Goal: Ask a question

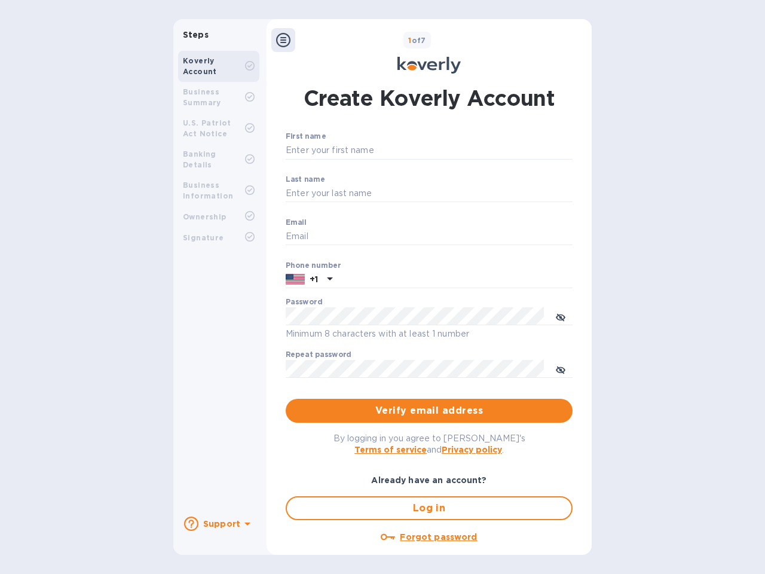
click at [218, 523] on b "Support" at bounding box center [221, 524] width 37 height 10
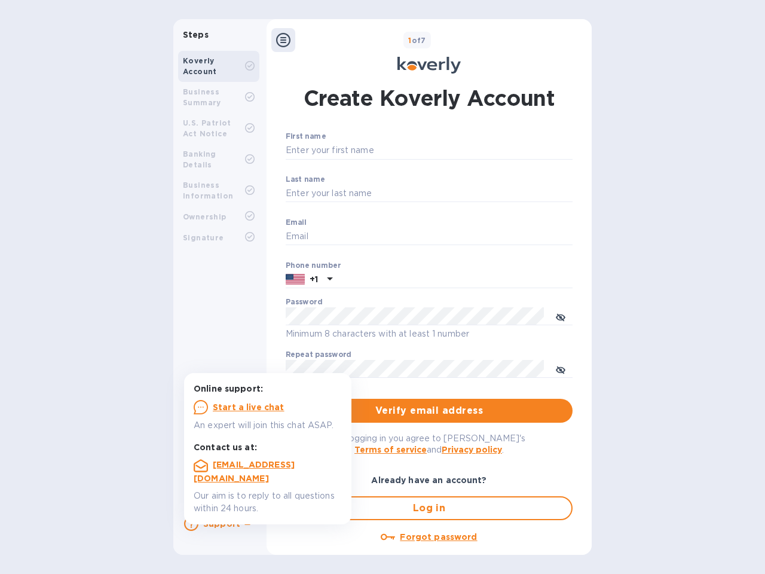
click at [191, 523] on icon at bounding box center [191, 523] width 14 height 14
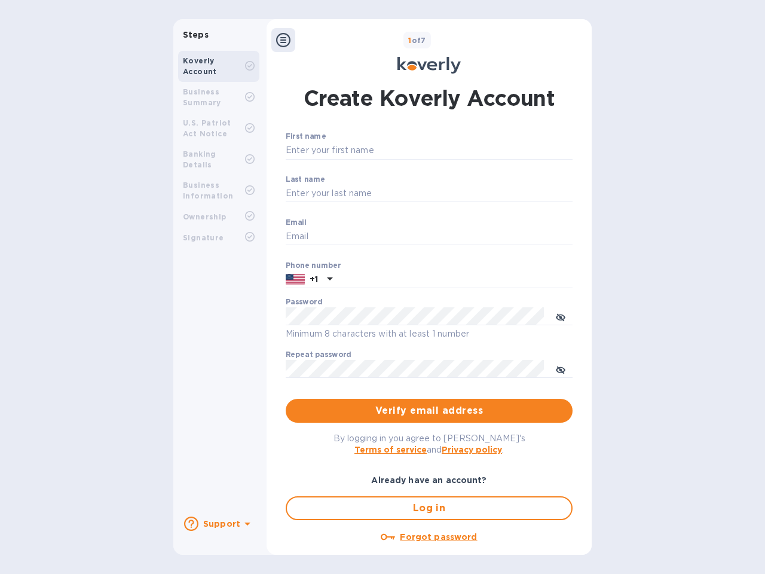
click at [246, 525] on icon at bounding box center [247, 523] width 6 height 3
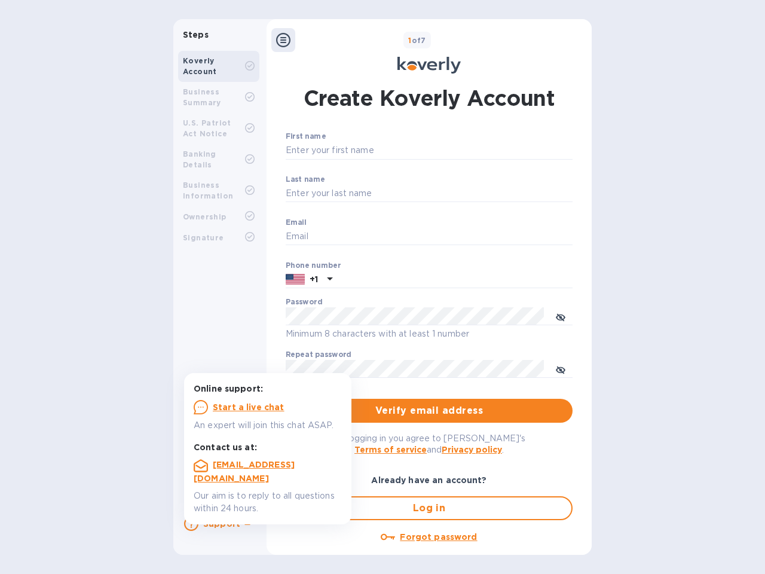
click at [283, 40] on icon at bounding box center [283, 40] width 14 height 14
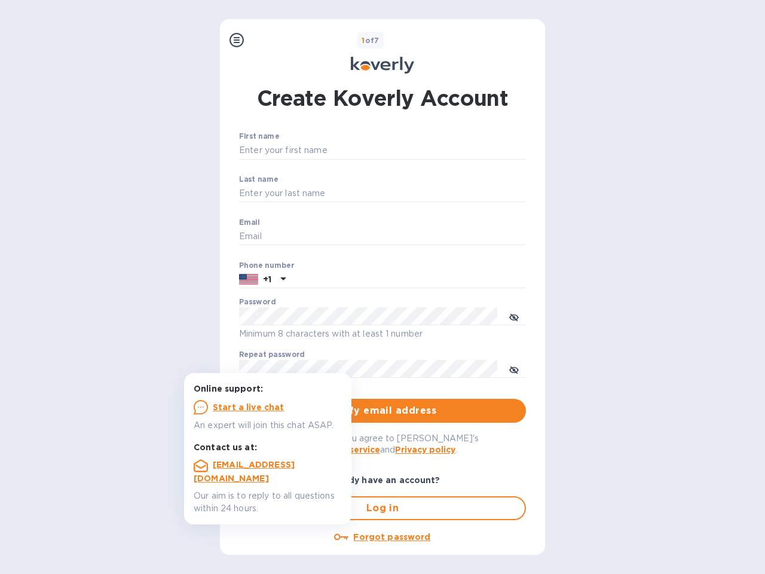
click at [427, 151] on input "First name" at bounding box center [382, 151] width 287 height 18
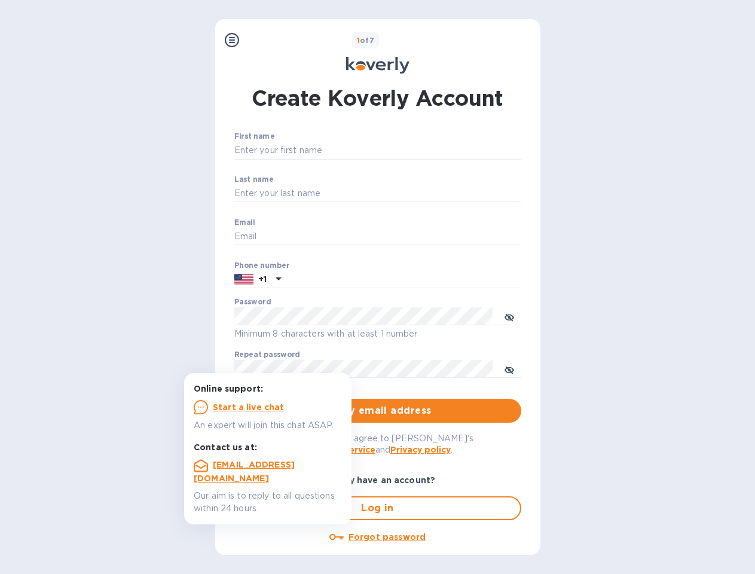
click at [427, 194] on input "Last name" at bounding box center [377, 194] width 287 height 18
click at [427, 237] on input "Email" at bounding box center [377, 237] width 287 height 18
click at [427, 280] on input "text" at bounding box center [403, 280] width 235 height 18
click at [309, 280] on input "text" at bounding box center [403, 280] width 235 height 18
click at [328, 280] on input "text" at bounding box center [403, 280] width 235 height 18
